Goal: Navigation & Orientation: Find specific page/section

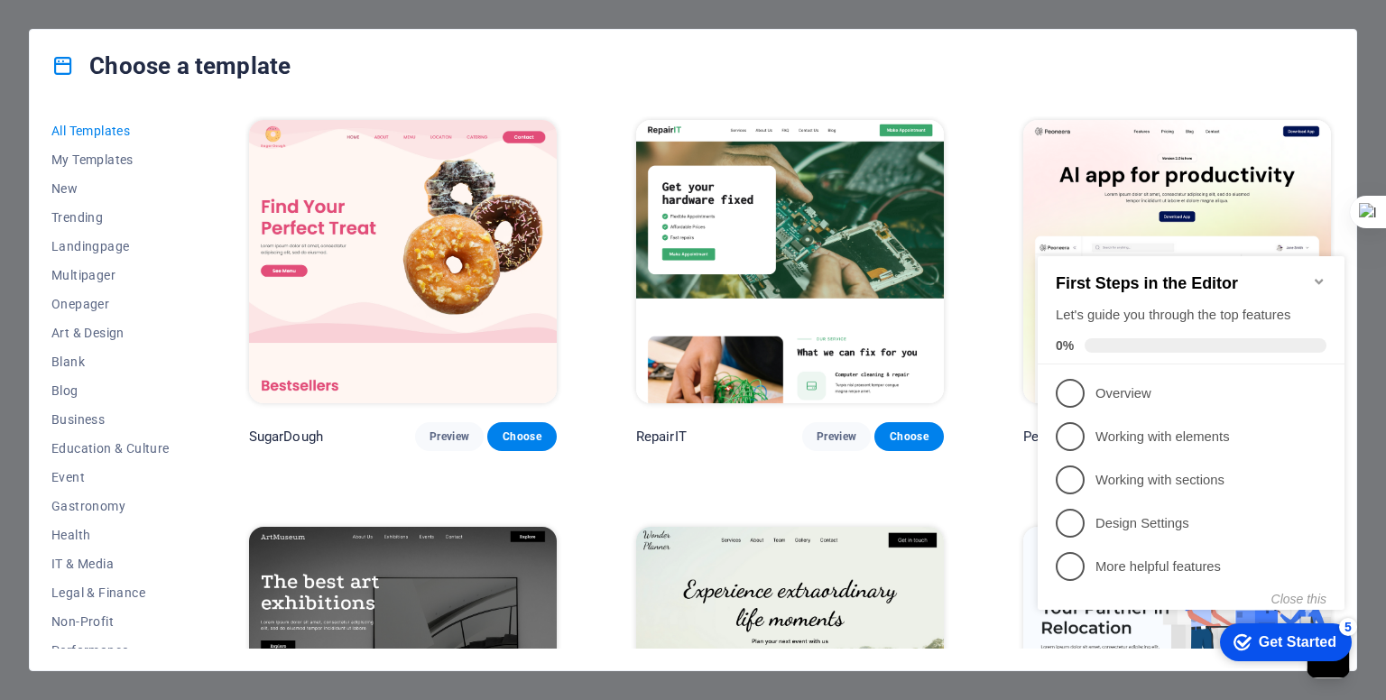
click at [347, 39] on div "Choose a template" at bounding box center [693, 66] width 1327 height 72
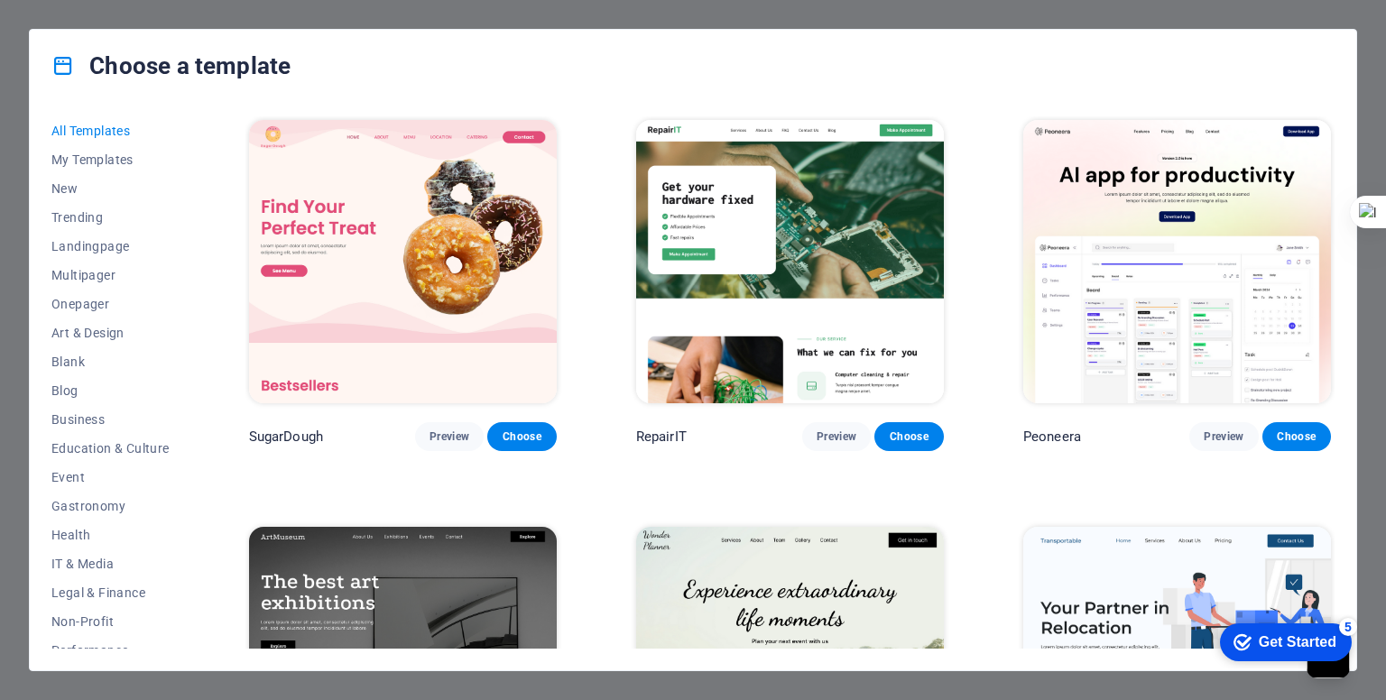
click at [386, 20] on div "Choose a template All Templates My Templates New Trending Landingpage Multipage…" at bounding box center [693, 350] width 1386 height 700
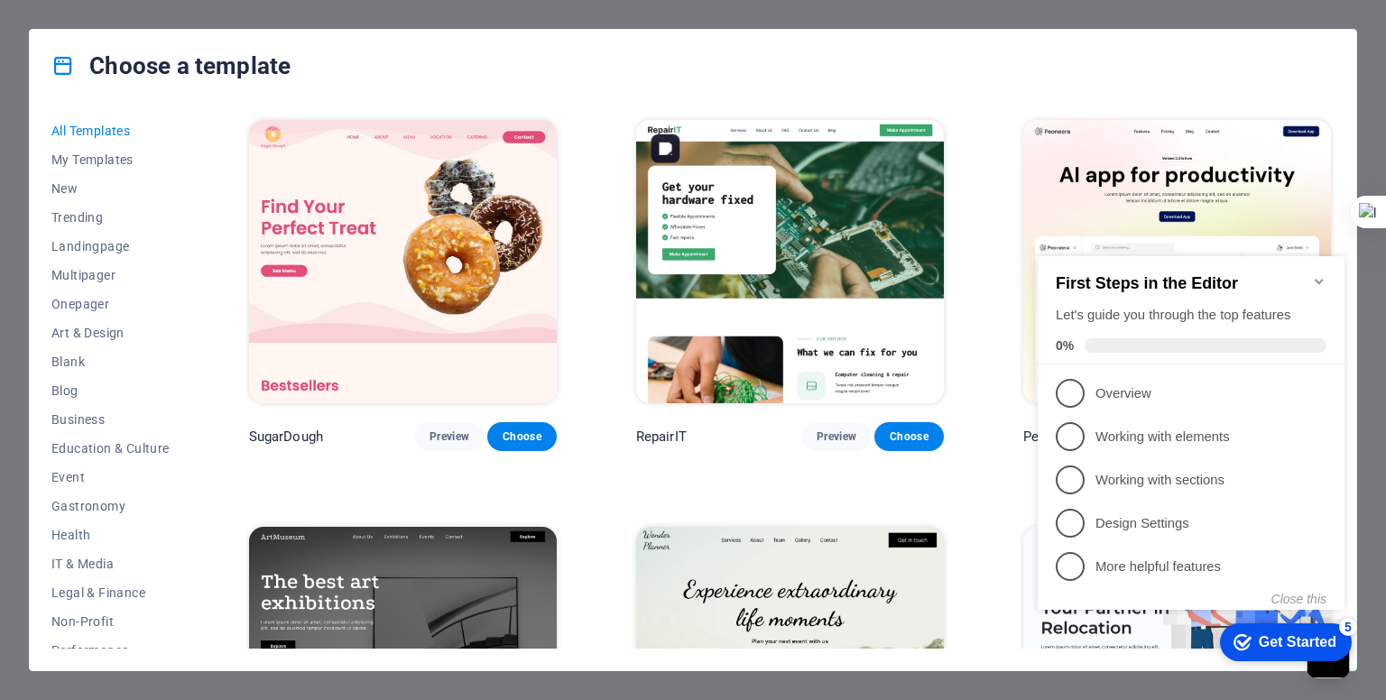
click at [816, 237] on img at bounding box center [790, 261] width 308 height 283
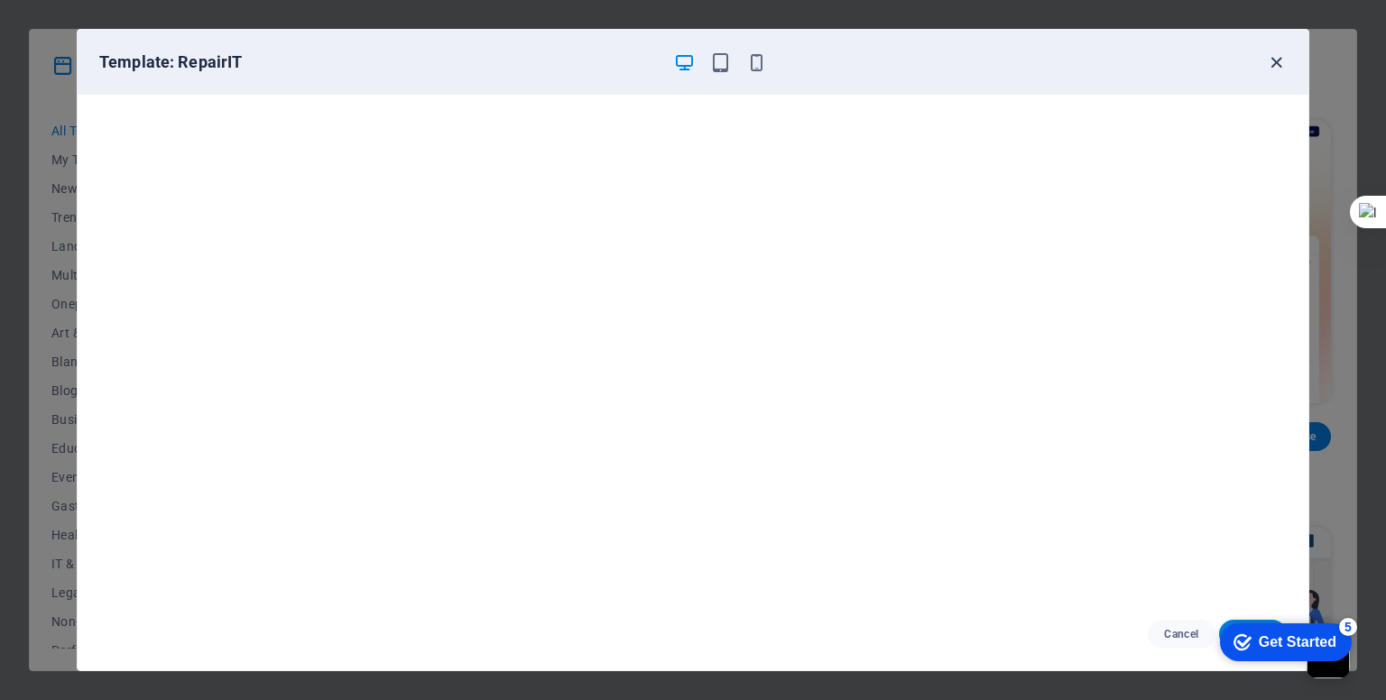
click at [1279, 64] on icon "button" at bounding box center [1276, 62] width 21 height 21
